Goal: Information Seeking & Learning: Find specific fact

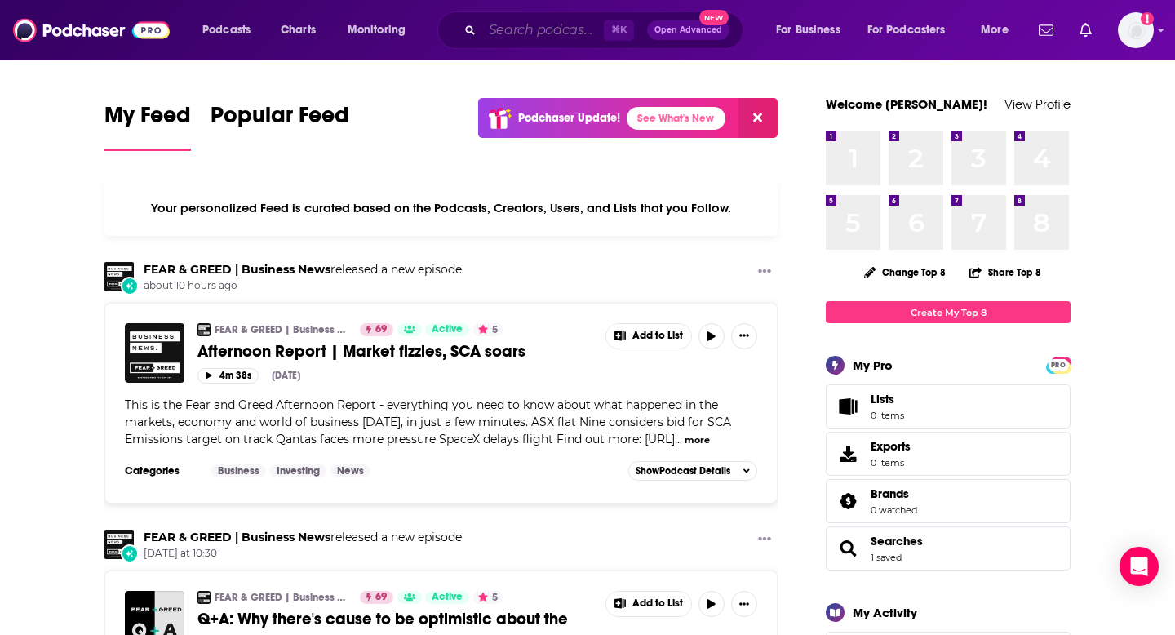
click at [539, 37] on input "Search podcasts, credits, & more..." at bounding box center [543, 30] width 122 height 26
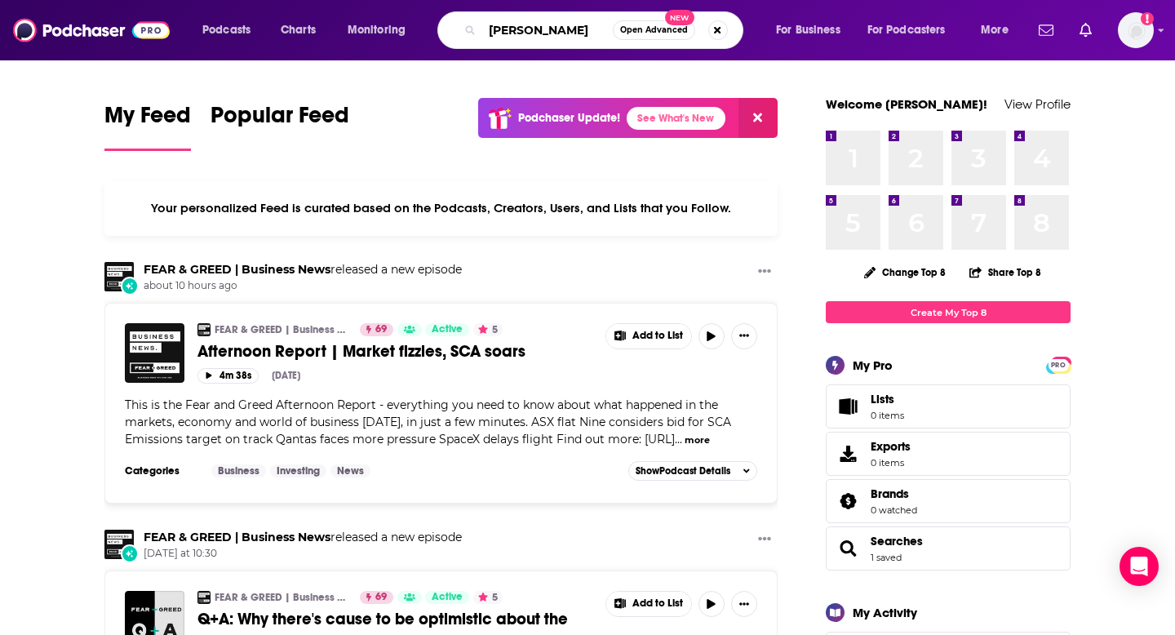
type input "Lewis Rantcast"
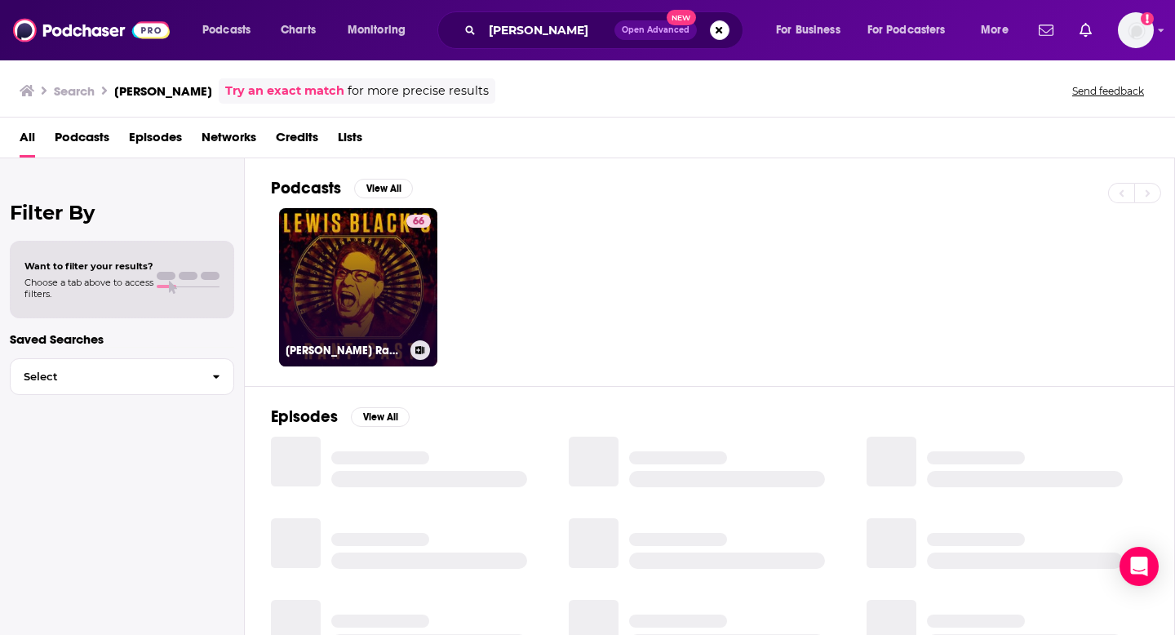
click at [385, 276] on link "66 Lewis Black's Rantcast" at bounding box center [358, 287] width 158 height 158
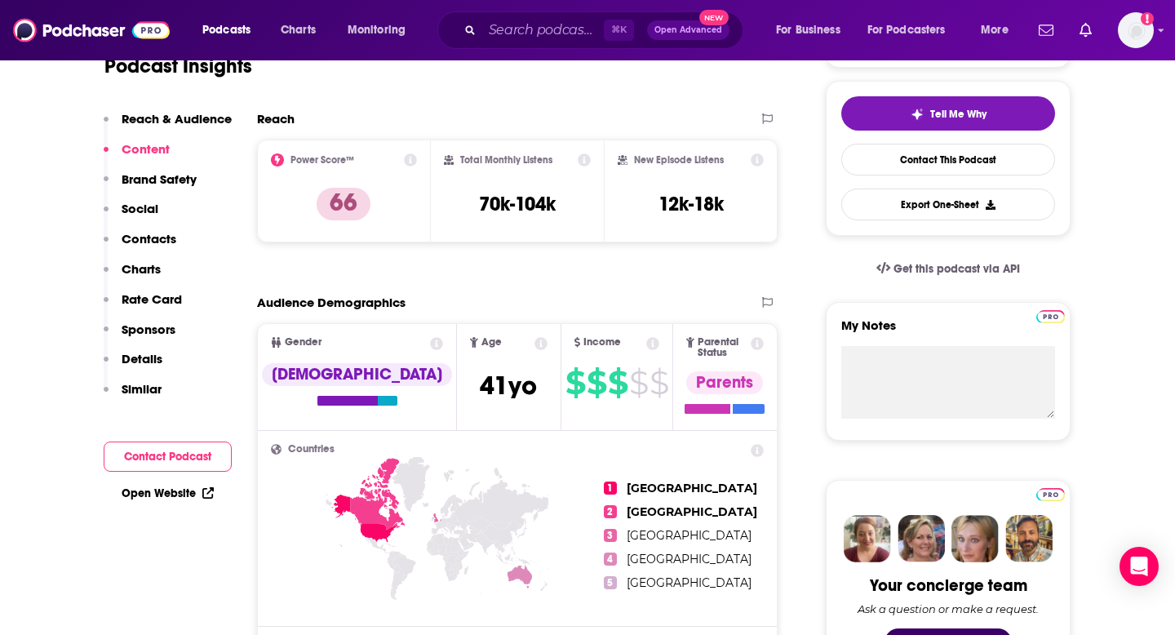
scroll to position [140, 0]
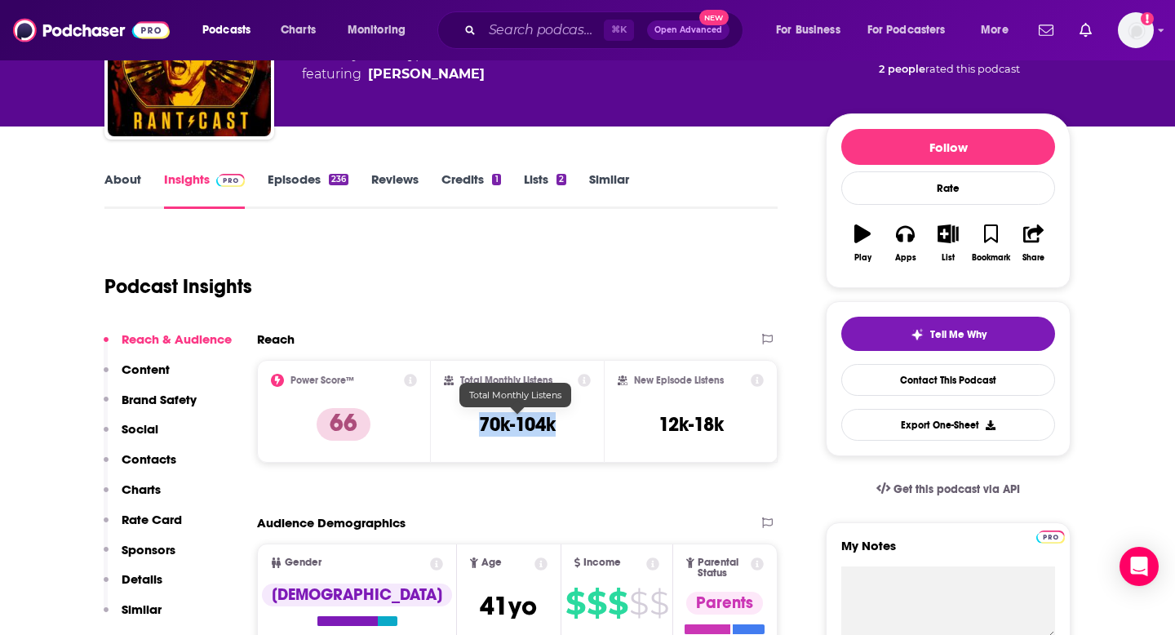
drag, startPoint x: 575, startPoint y: 421, endPoint x: 469, endPoint y: 419, distance: 105.3
click at [469, 419] on div "Total Monthly Listens 70k-104k" at bounding box center [518, 411] width 148 height 75
copy h3 "70k-104k"
click at [512, 29] on input "Search podcasts, credits, & more..." at bounding box center [543, 30] width 122 height 26
paste input "First Day w/ Terri Stacy"
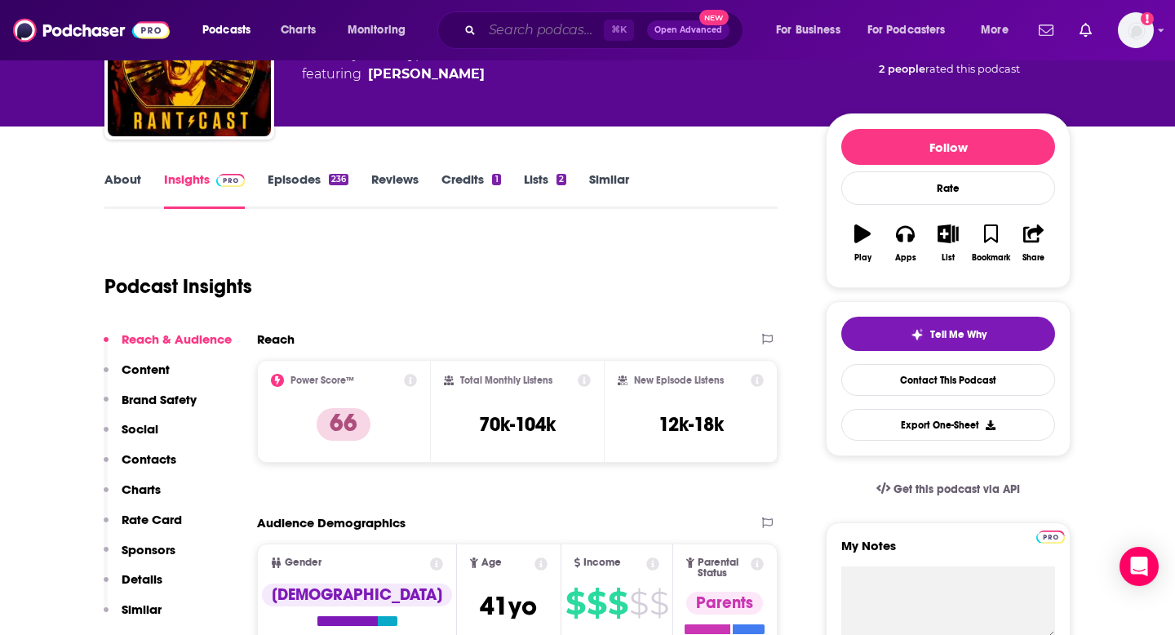
type input "First Day w/ Terri Stacy"
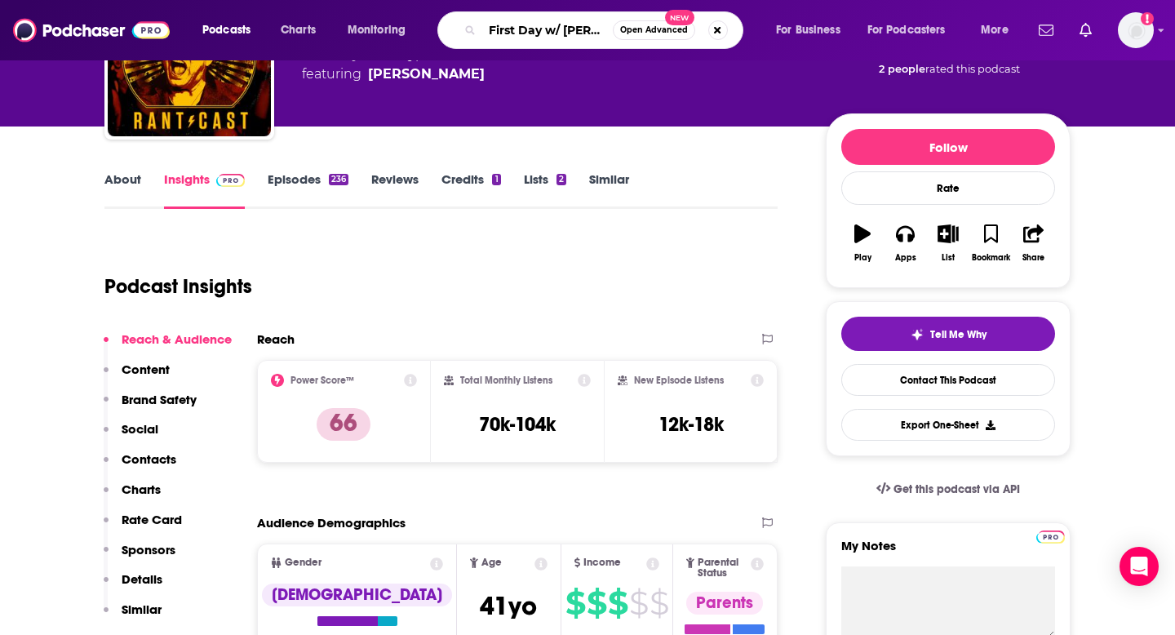
scroll to position [0, 24]
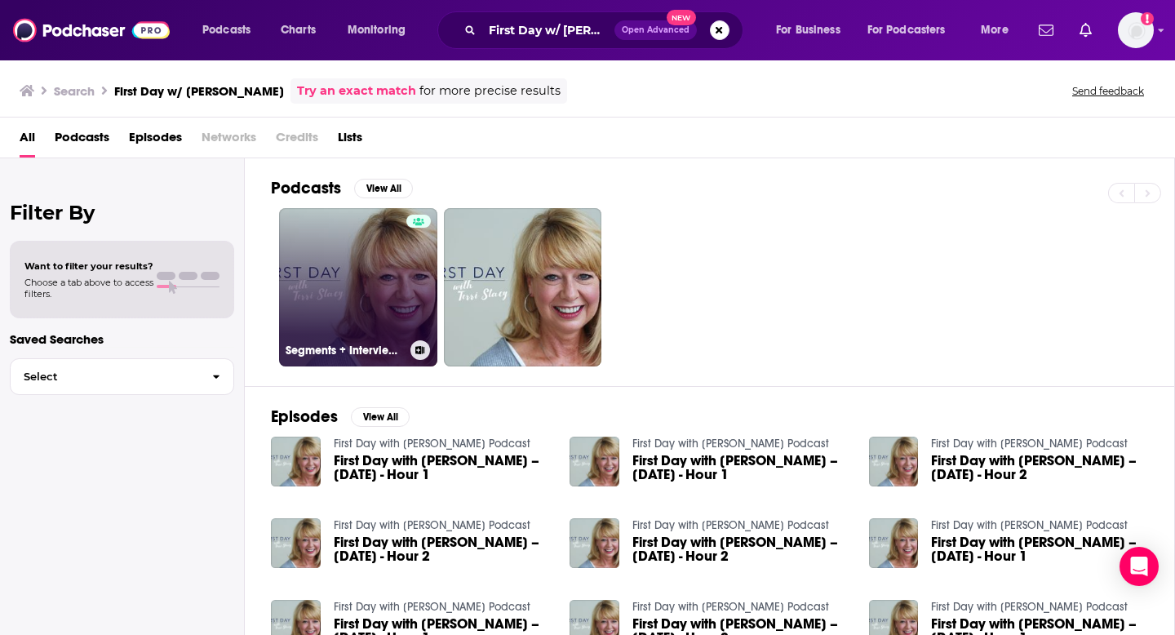
click at [383, 267] on link "Segments + Interviews - First Day with Terri Stacy Podcast" at bounding box center [358, 287] width 158 height 158
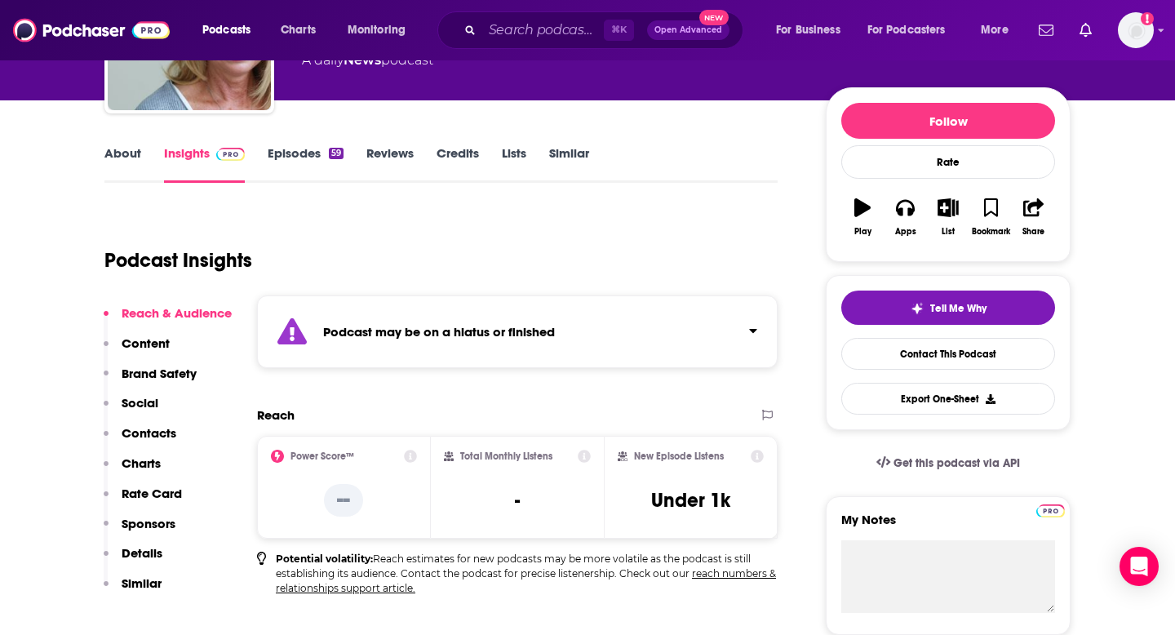
scroll to position [203, 0]
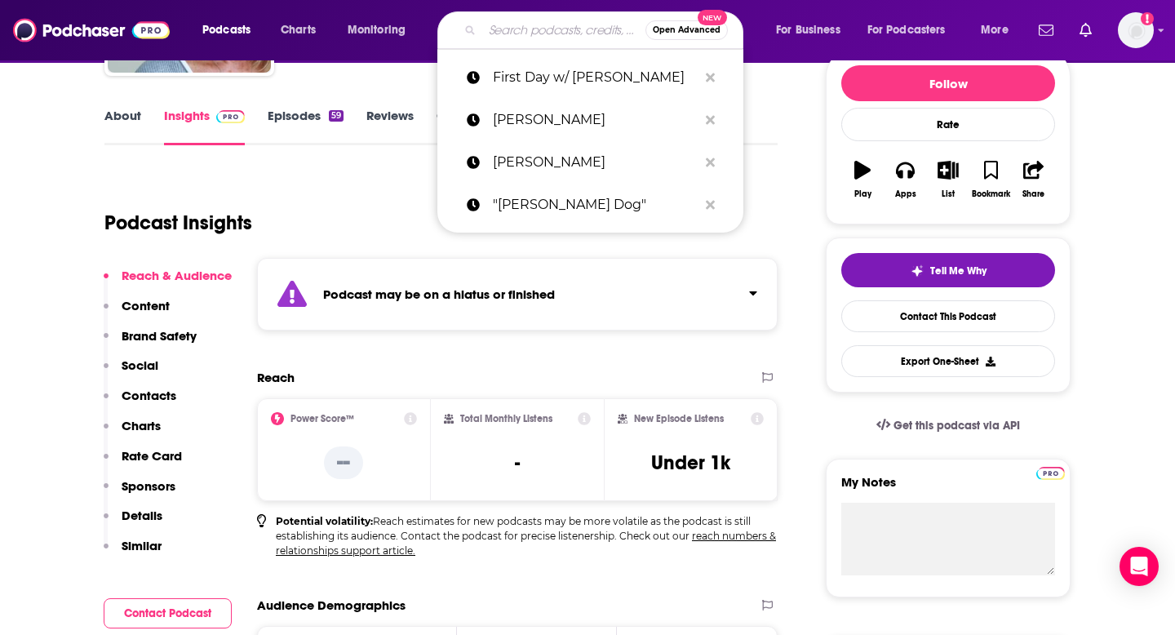
click at [526, 18] on input "Search podcasts, credits, & more..." at bounding box center [563, 30] width 163 height 26
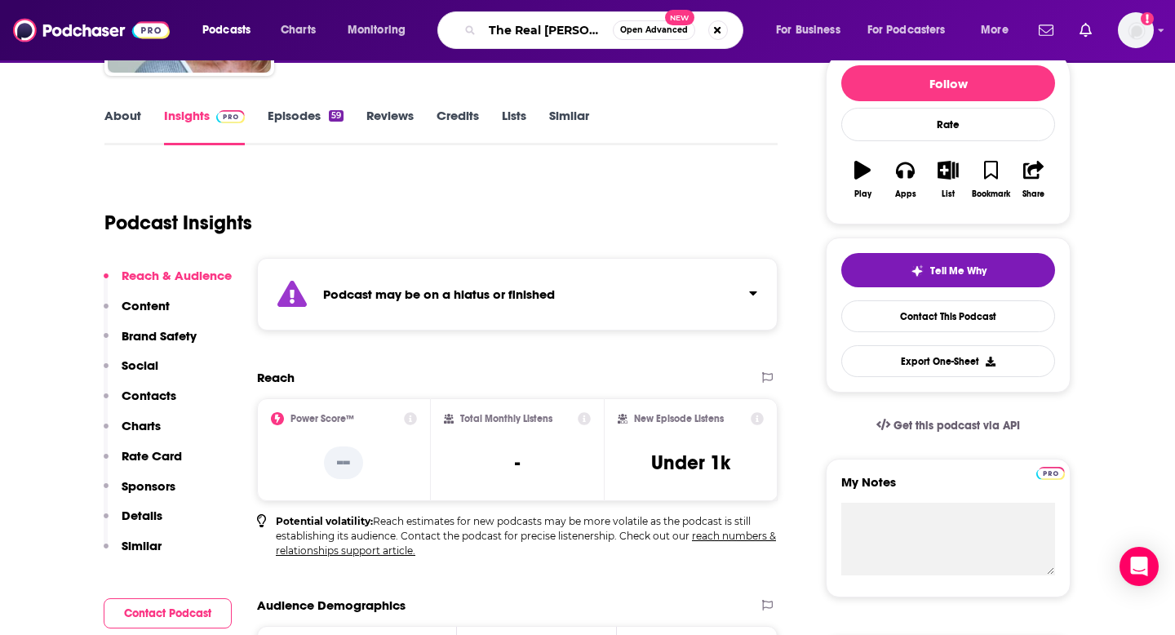
type input "The Real [PERSON_NAME]"
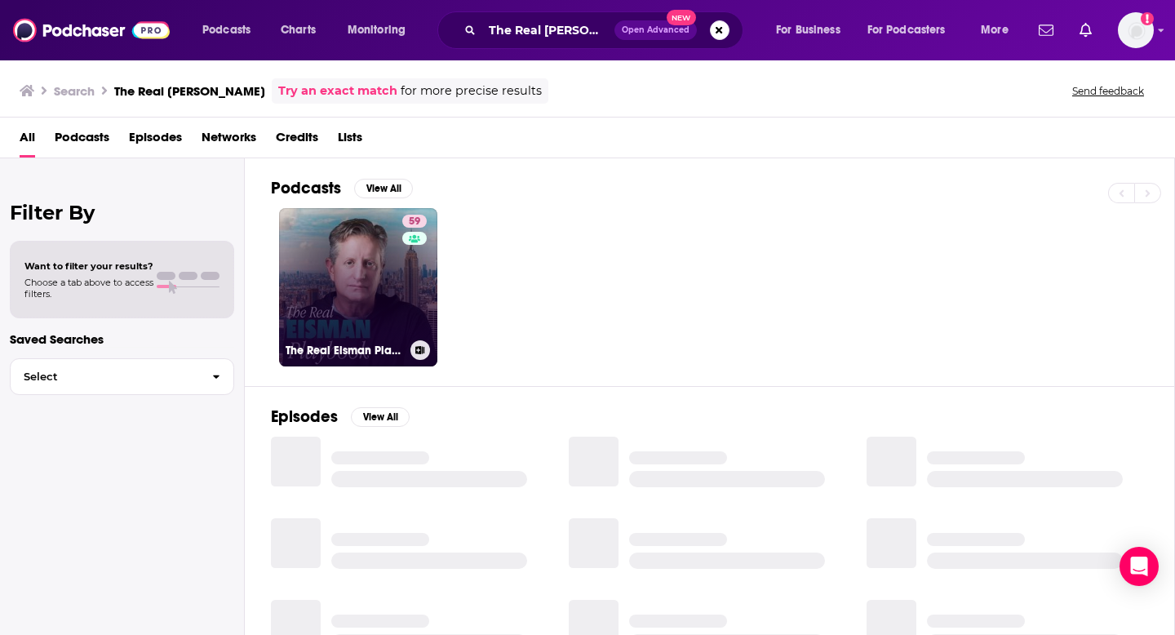
click at [369, 264] on link "59 The Real Eisman Playbook" at bounding box center [358, 287] width 158 height 158
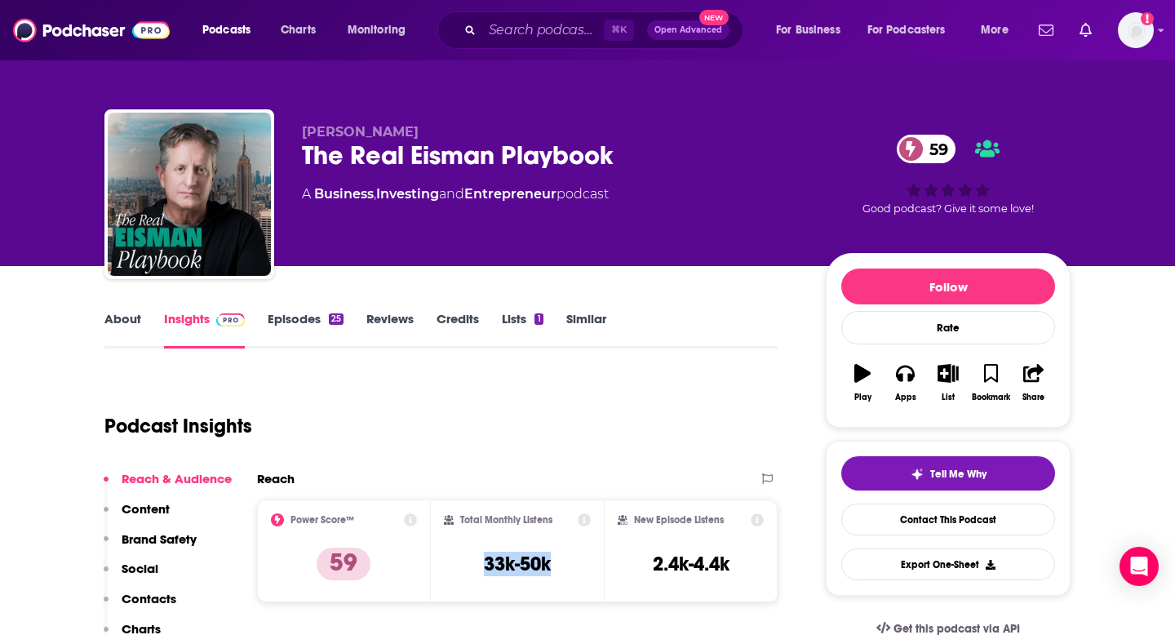
drag, startPoint x: 564, startPoint y: 562, endPoint x: 470, endPoint y: 557, distance: 94.0
click at [470, 557] on div "Total Monthly Listens 33k-50k" at bounding box center [518, 550] width 148 height 75
copy h3 "33k-50k"
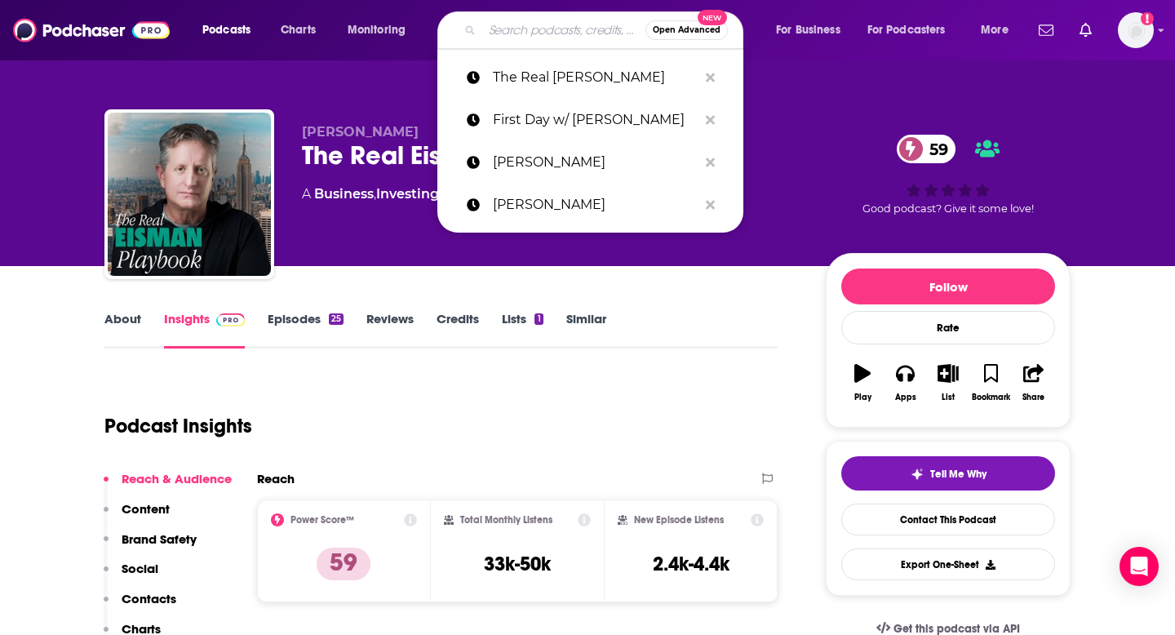
click at [517, 29] on input "Search podcasts, credits, & more..." at bounding box center [563, 30] width 163 height 26
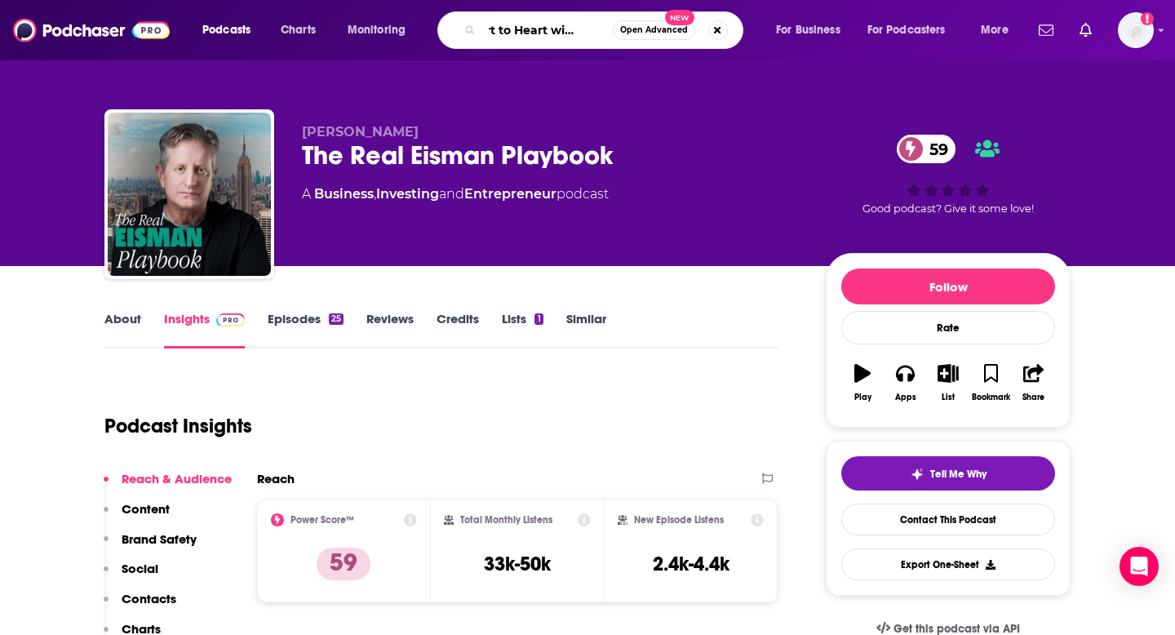
type input "Heart to Heart with Hads"
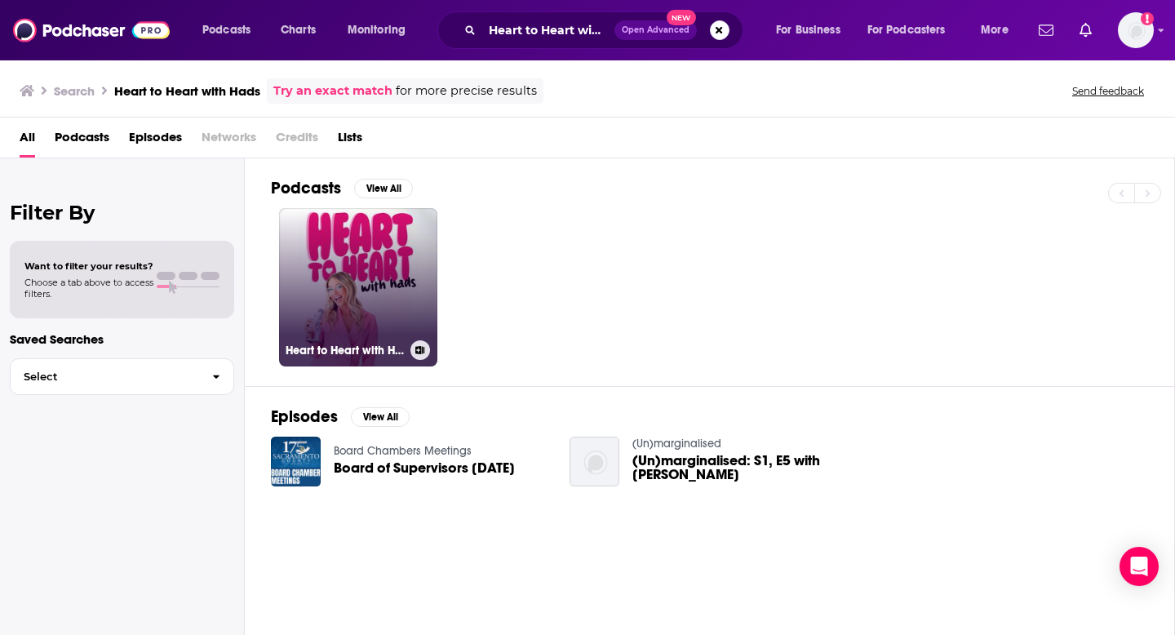
click at [399, 252] on link "Heart to Heart with Hads" at bounding box center [358, 287] width 158 height 158
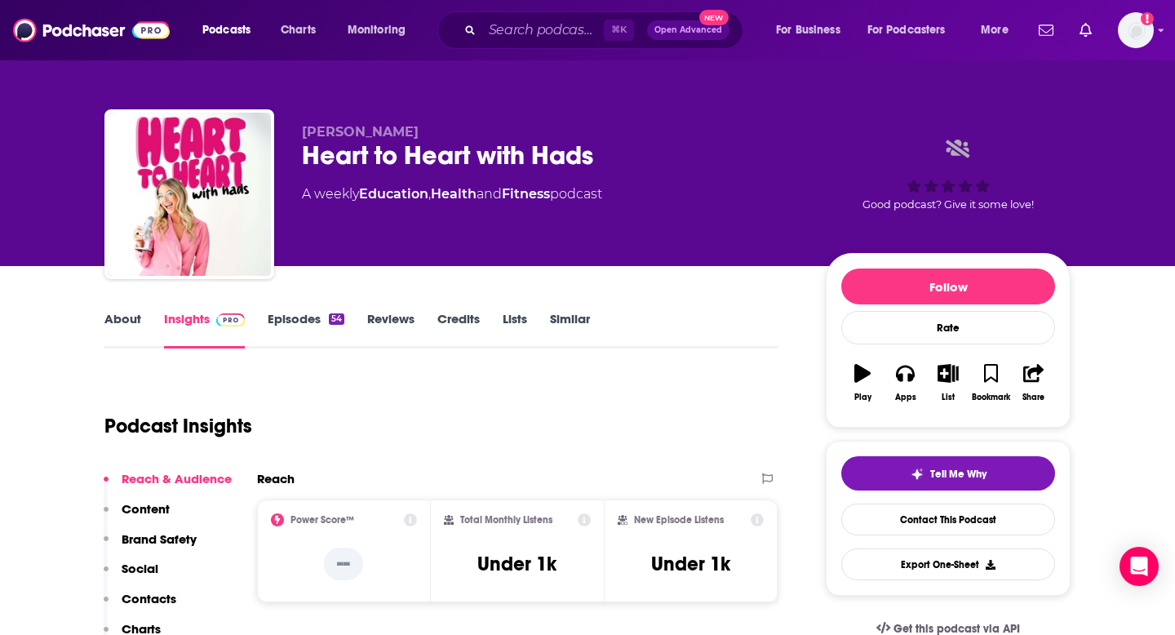
scroll to position [159, 0]
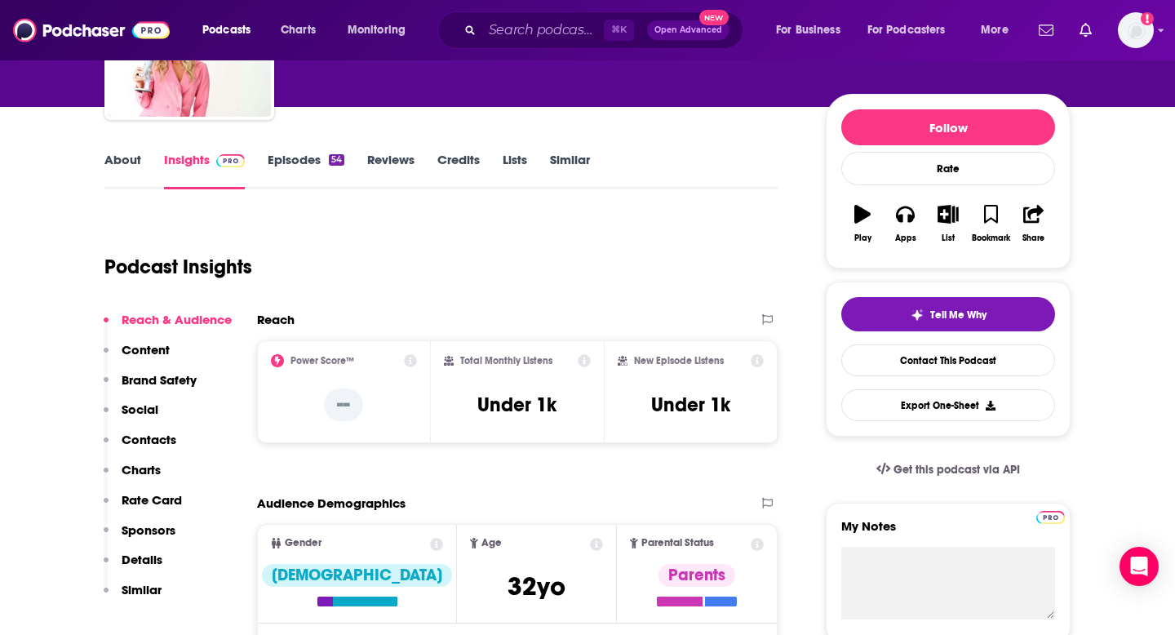
click at [531, 16] on div "⌘ K Open Advanced New" at bounding box center [591, 30] width 306 height 38
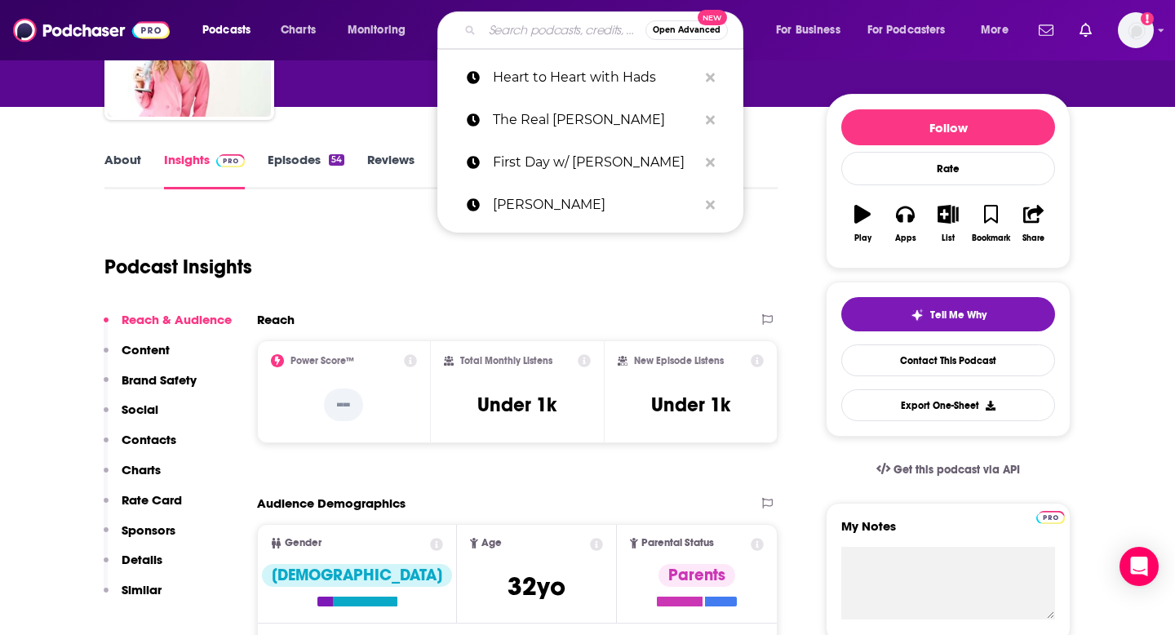
click at [518, 27] on input "Search podcasts, credits, & more..." at bounding box center [563, 30] width 163 height 26
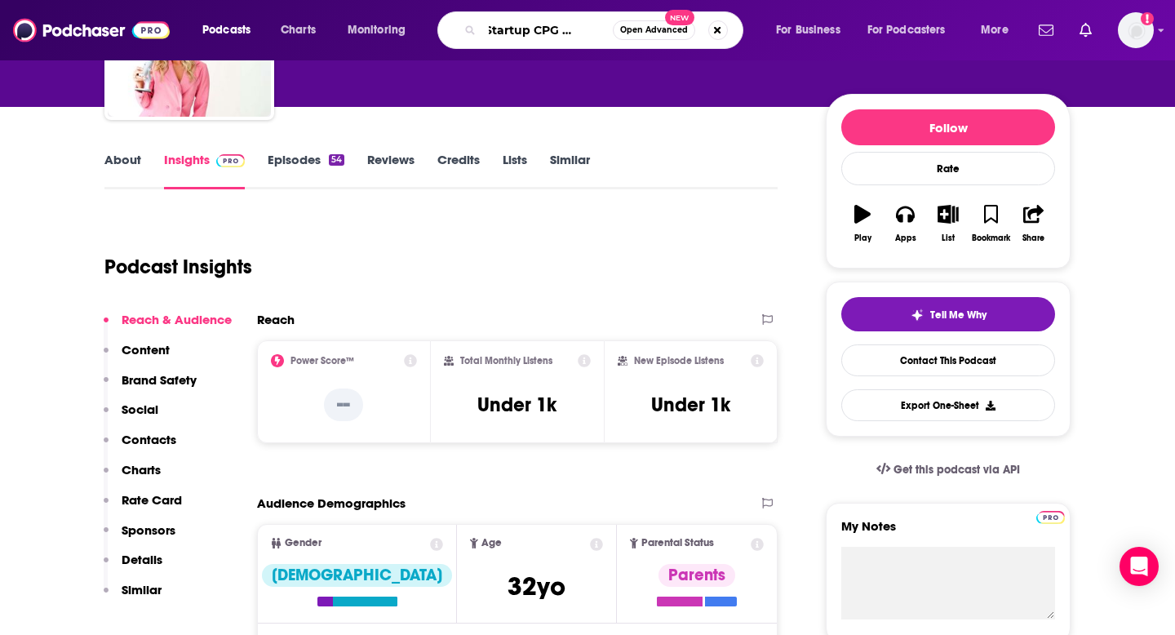
scroll to position [0, 33]
click at [503, 33] on input "the Startup CPG Podcast" at bounding box center [547, 30] width 131 height 26
type input "The Startup CPG Podcast"
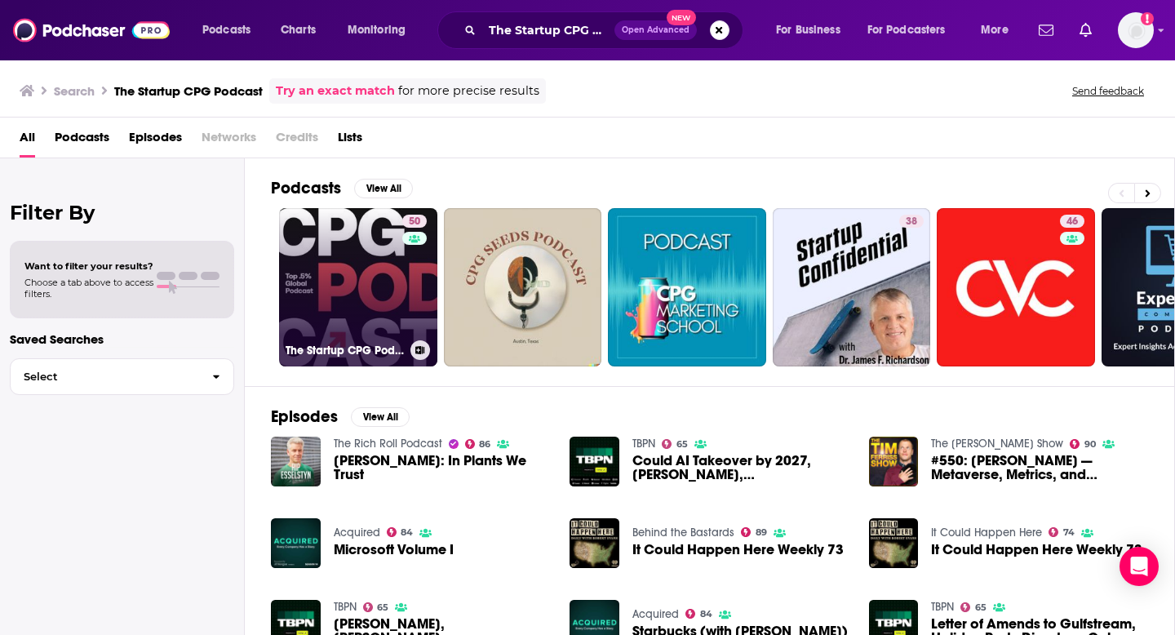
click at [386, 269] on link "50 The Startup CPG Podcast" at bounding box center [358, 287] width 158 height 158
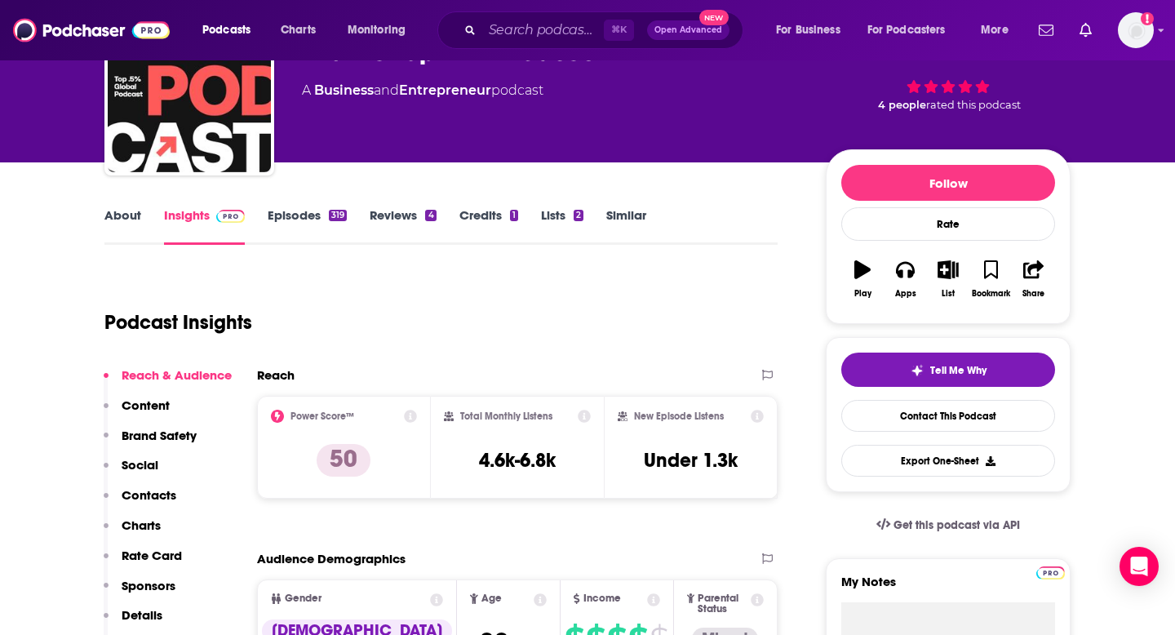
scroll to position [109, 0]
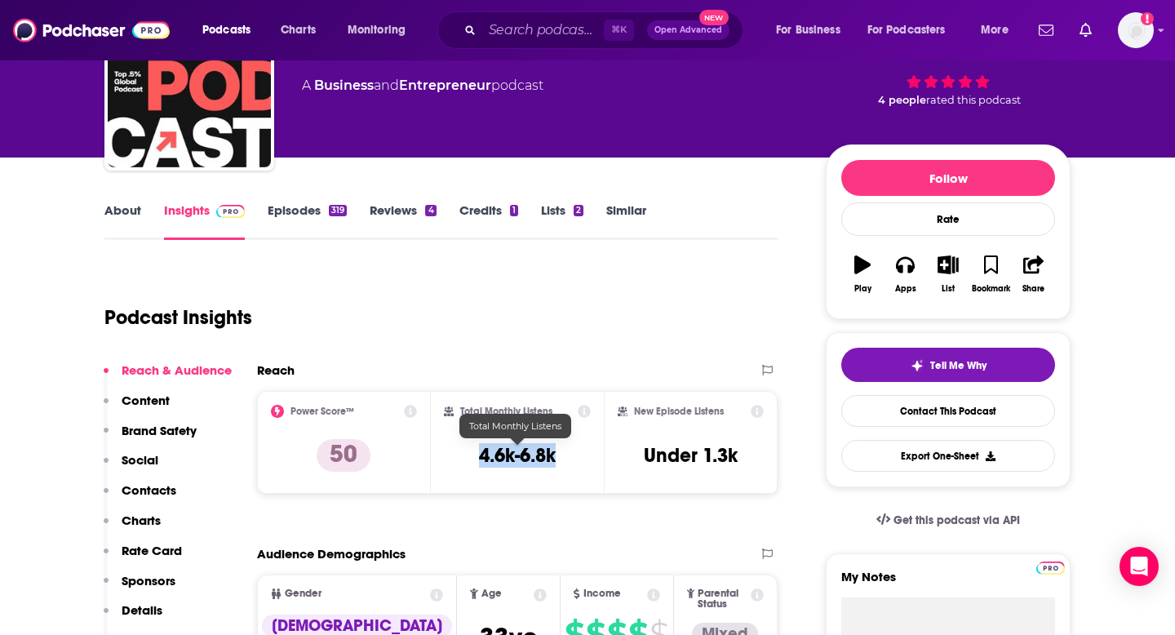
drag, startPoint x: 562, startPoint y: 461, endPoint x: 478, endPoint y: 454, distance: 84.4
click at [478, 454] on div "Total Monthly Listens 4.6k-6.8k" at bounding box center [518, 442] width 148 height 75
copy h3 "4.6k-6.8k"
click at [521, 38] on input "Search podcasts, credits, & more..." at bounding box center [543, 30] width 122 height 26
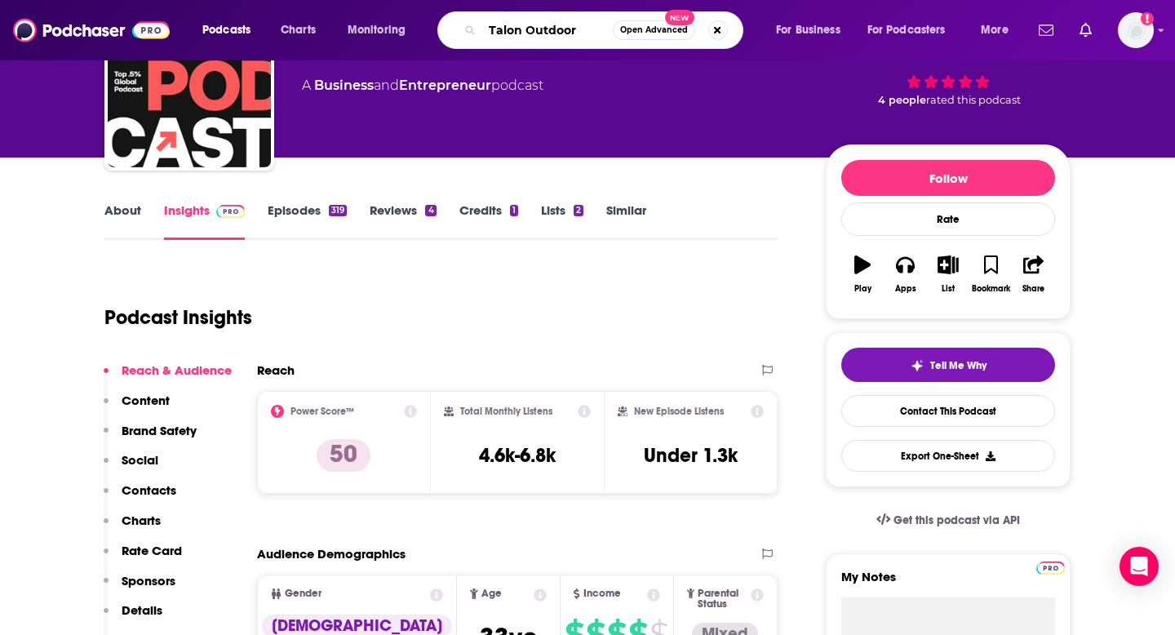
type input "Talon Outdoors"
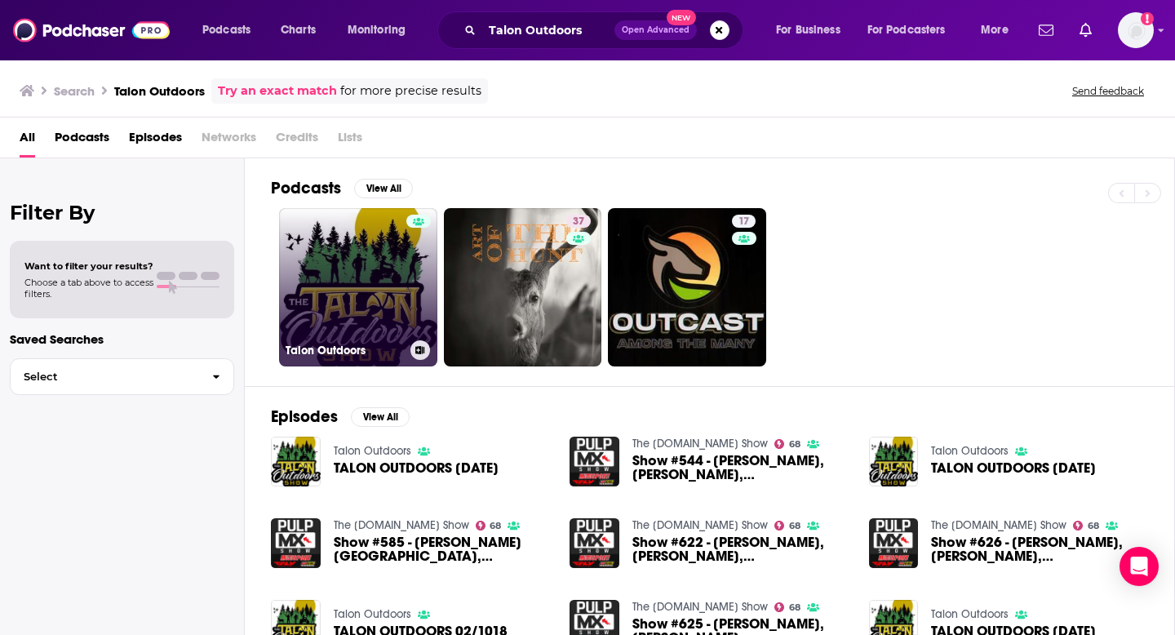
click at [396, 296] on link "Talon Outdoors" at bounding box center [358, 287] width 158 height 158
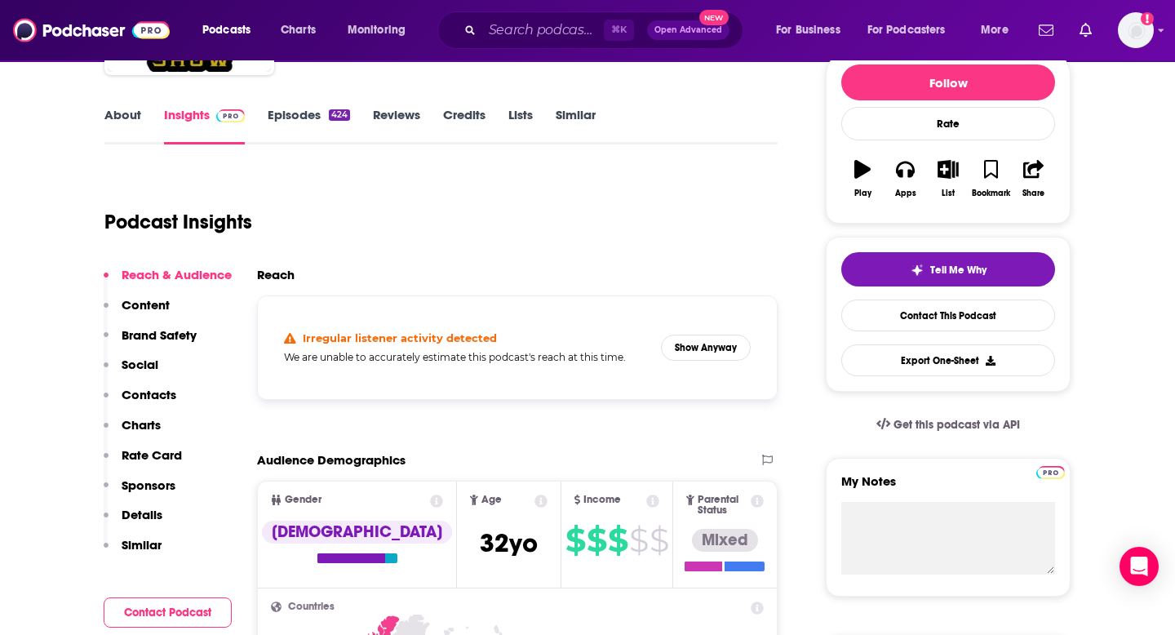
scroll to position [206, 0]
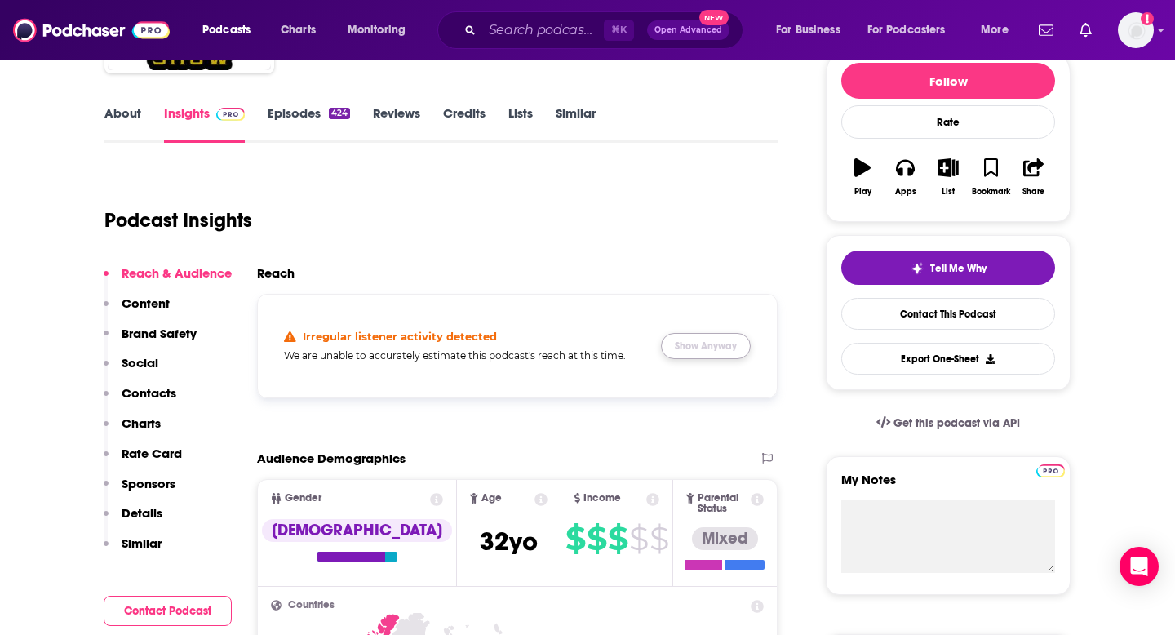
click at [706, 355] on button "Show Anyway" at bounding box center [706, 346] width 90 height 26
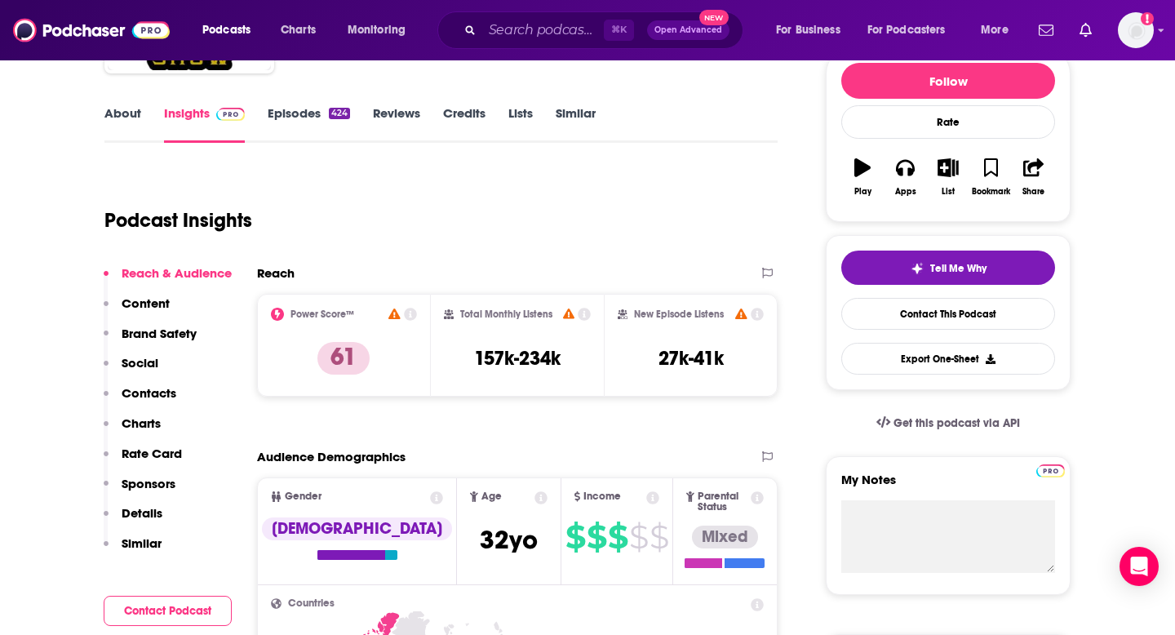
drag, startPoint x: 756, startPoint y: 360, endPoint x: 732, endPoint y: 358, distance: 23.8
click at [732, 358] on div "New Episode Listens 27k-41k" at bounding box center [691, 345] width 146 height 75
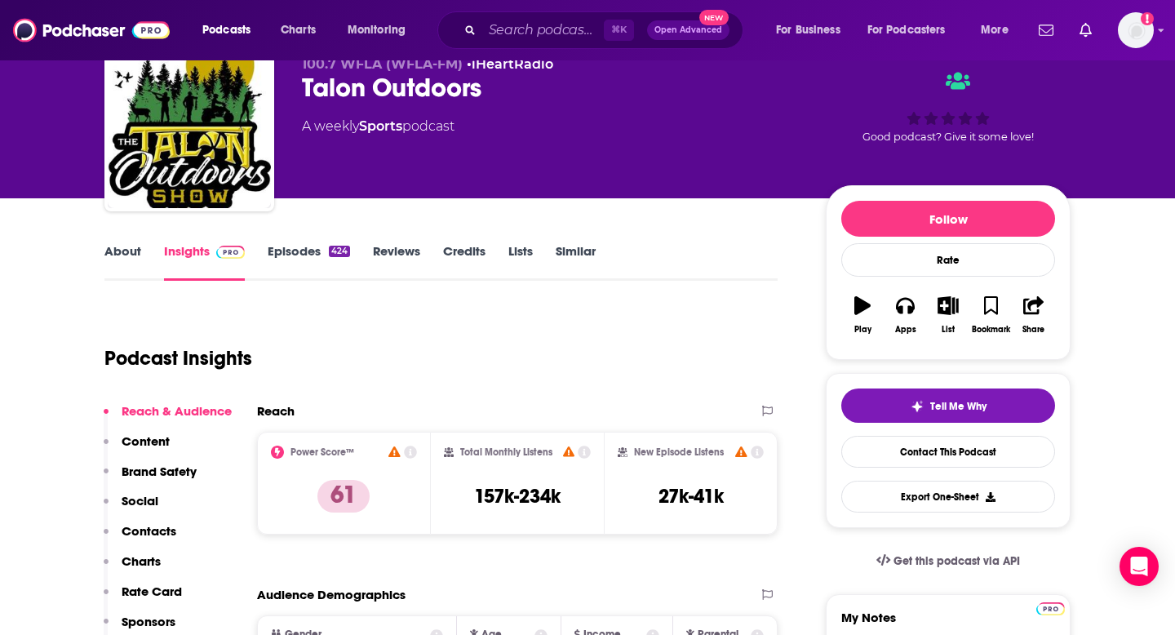
scroll to position [0, 0]
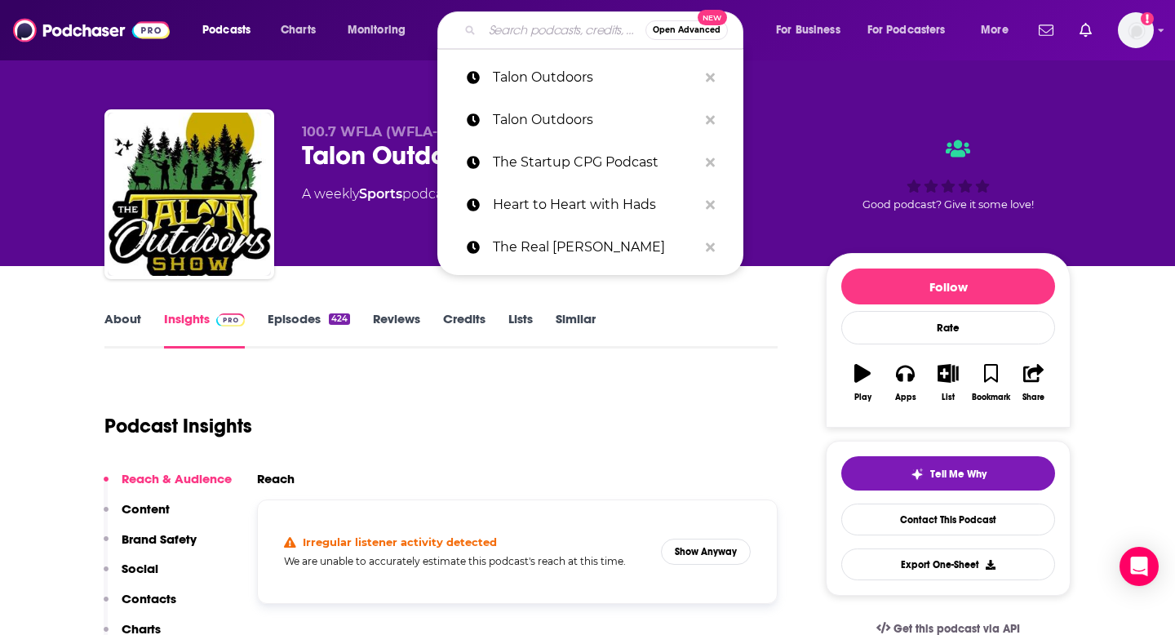
click at [533, 34] on input "Search podcasts, credits, & more..." at bounding box center [563, 30] width 163 height 26
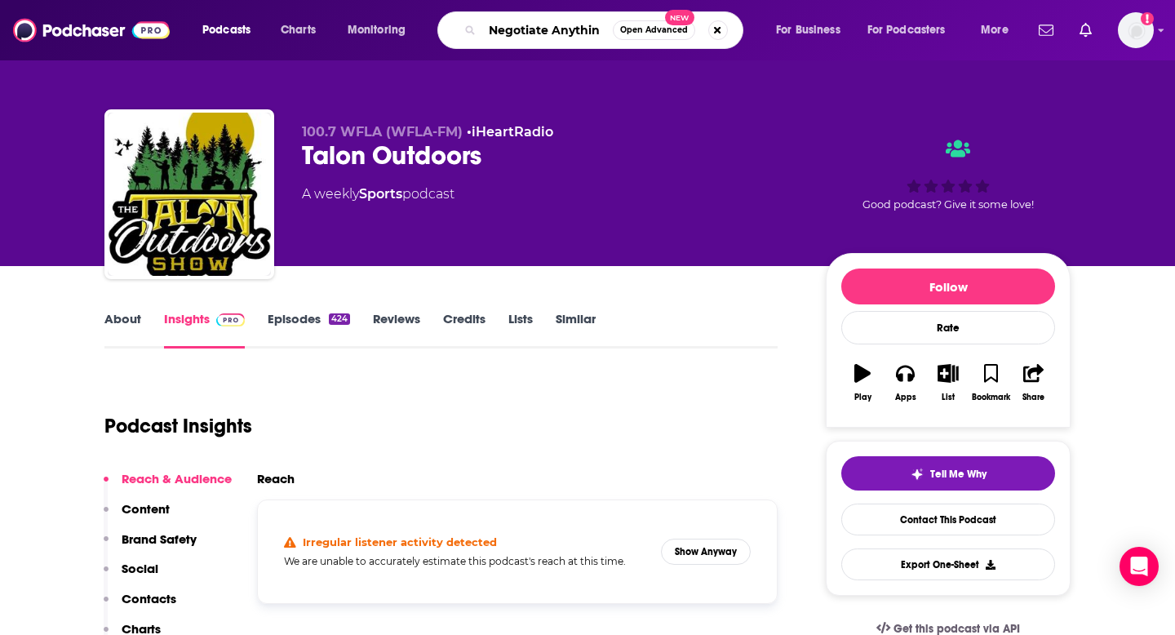
type input "Negotiate Anything"
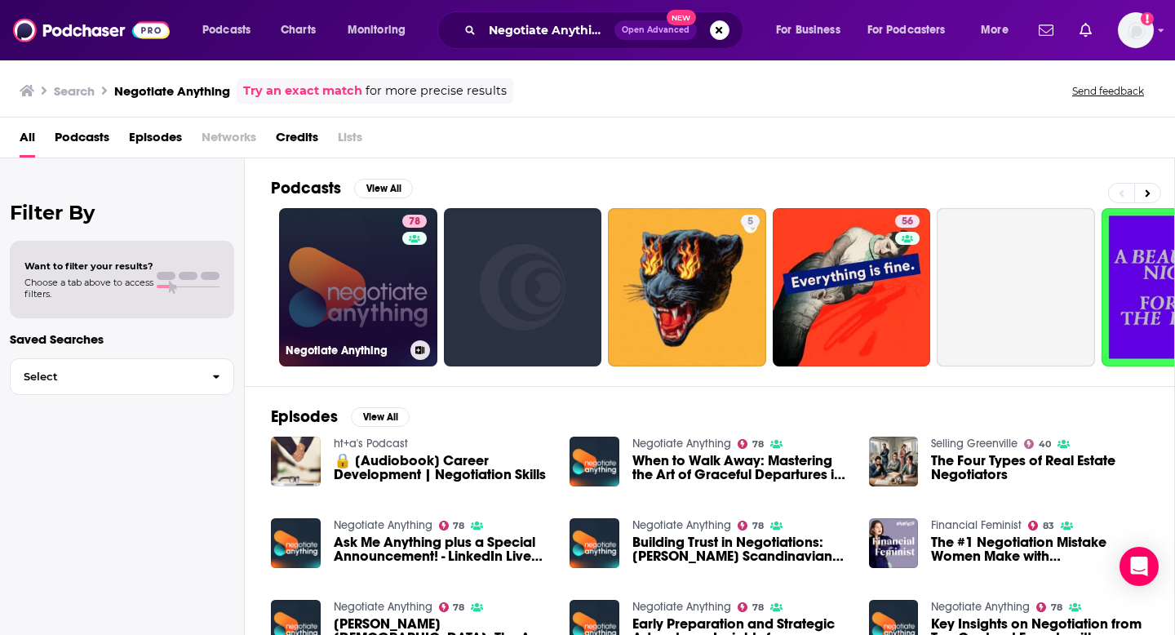
click at [353, 295] on link "78 Negotiate Anything" at bounding box center [358, 287] width 158 height 158
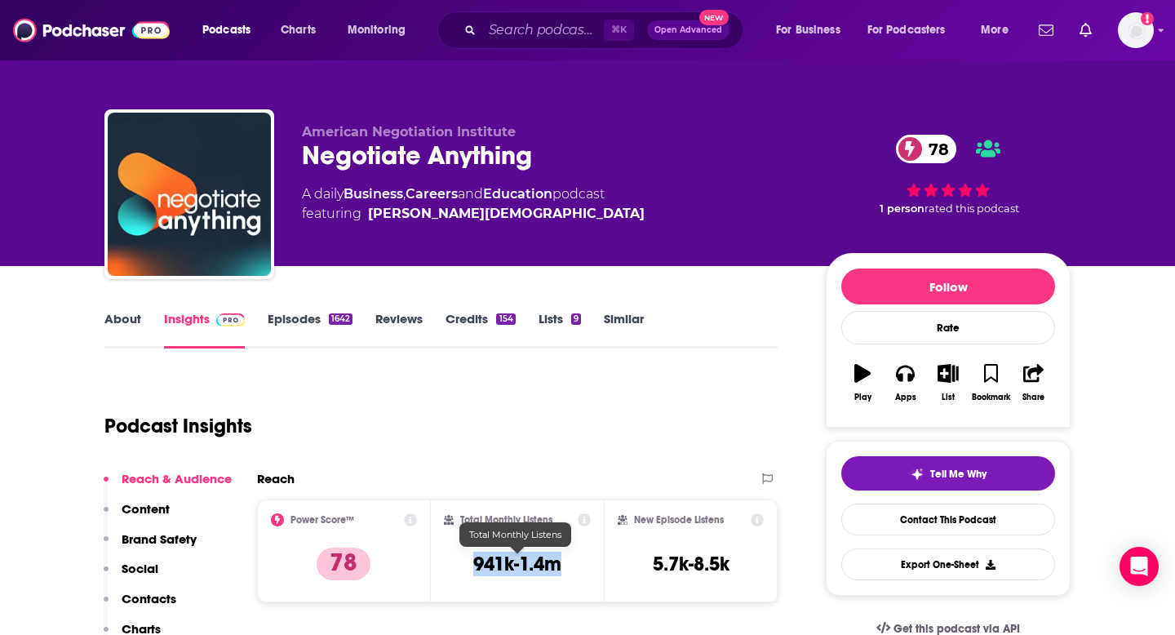
drag, startPoint x: 571, startPoint y: 555, endPoint x: 464, endPoint y: 560, distance: 107.0
click at [464, 560] on div "Total Monthly Listens 941k-1.4m" at bounding box center [518, 550] width 148 height 75
copy h3 "941k-1.4m"
